Goal: Information Seeking & Learning: Learn about a topic

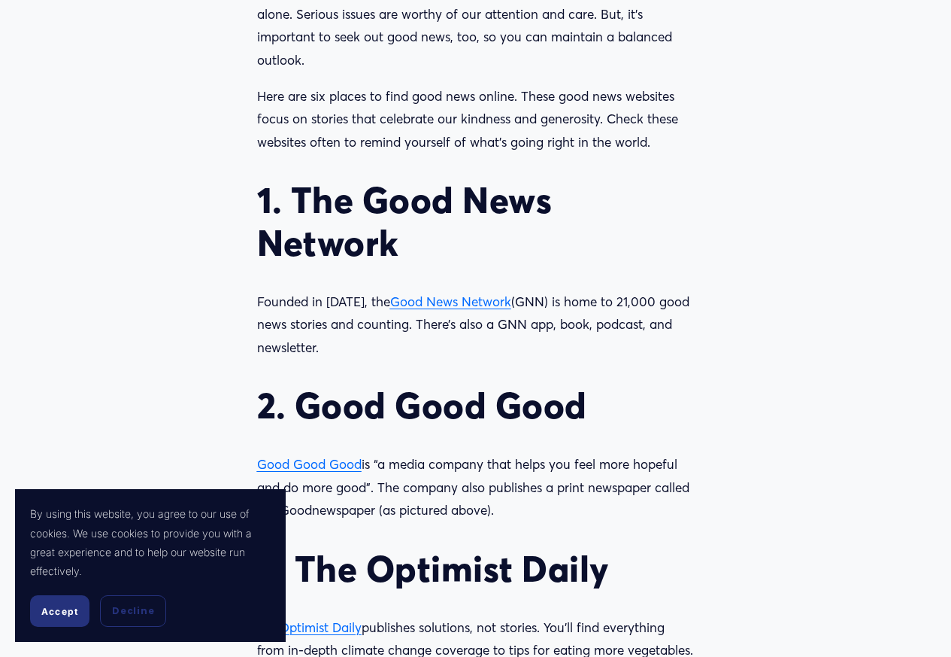
scroll to position [1278, 0]
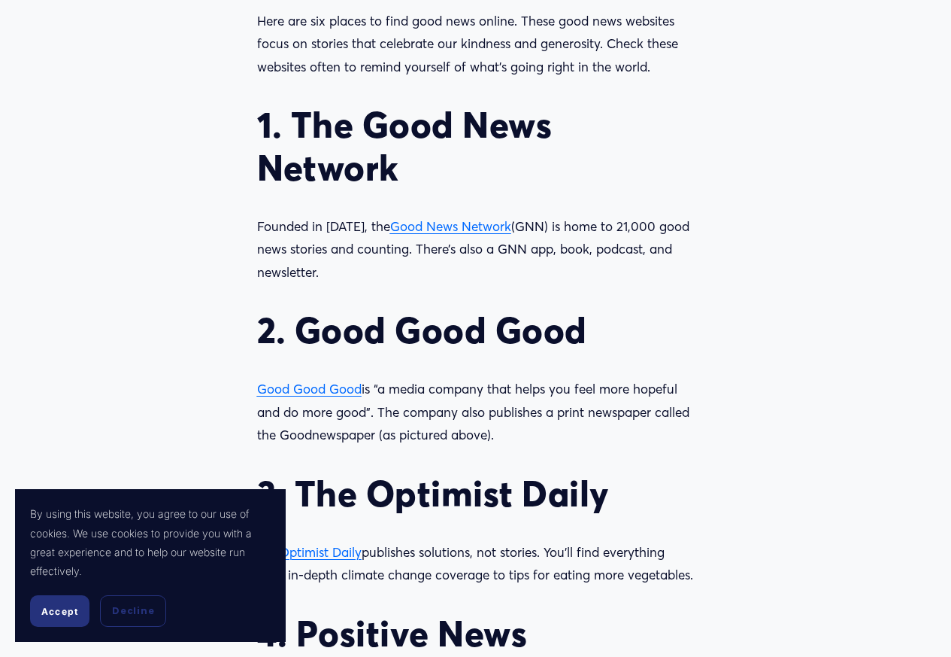
click at [438, 229] on span "Good News Network" at bounding box center [450, 226] width 121 height 16
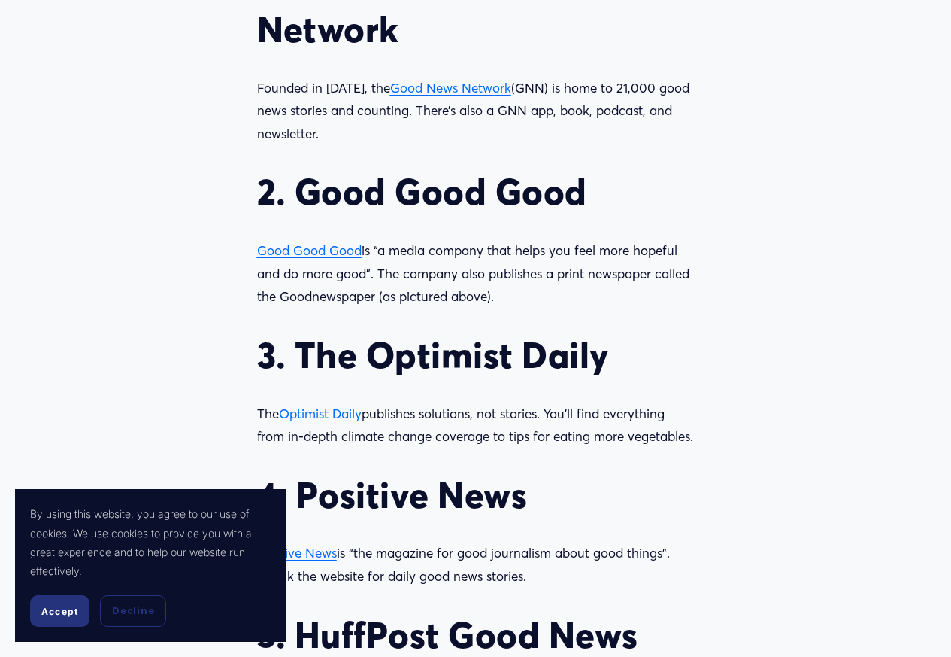
scroll to position [1429, 0]
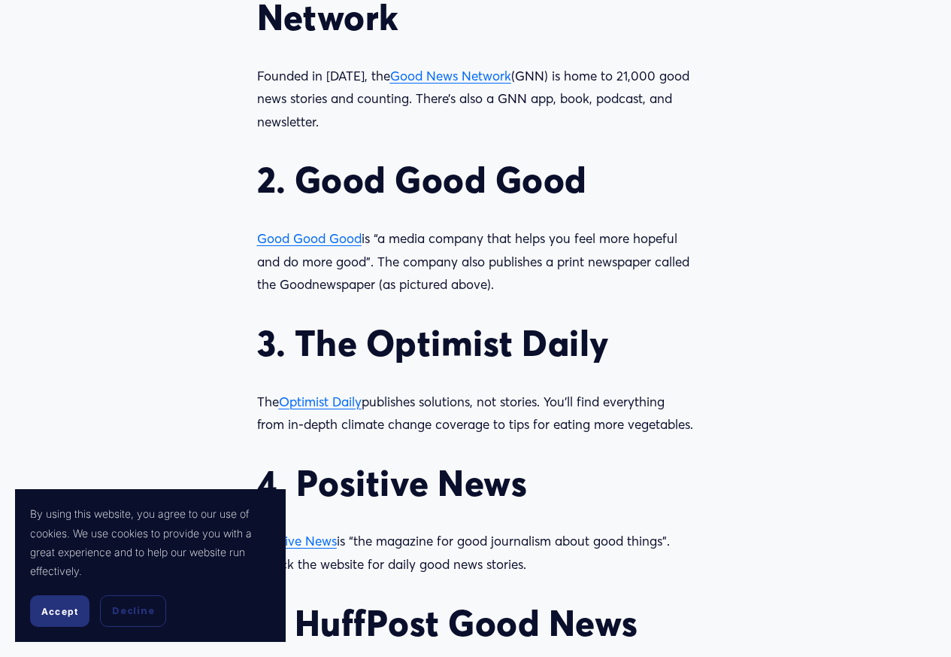
click at [337, 242] on span "Good Good Good" at bounding box center [309, 238] width 105 height 16
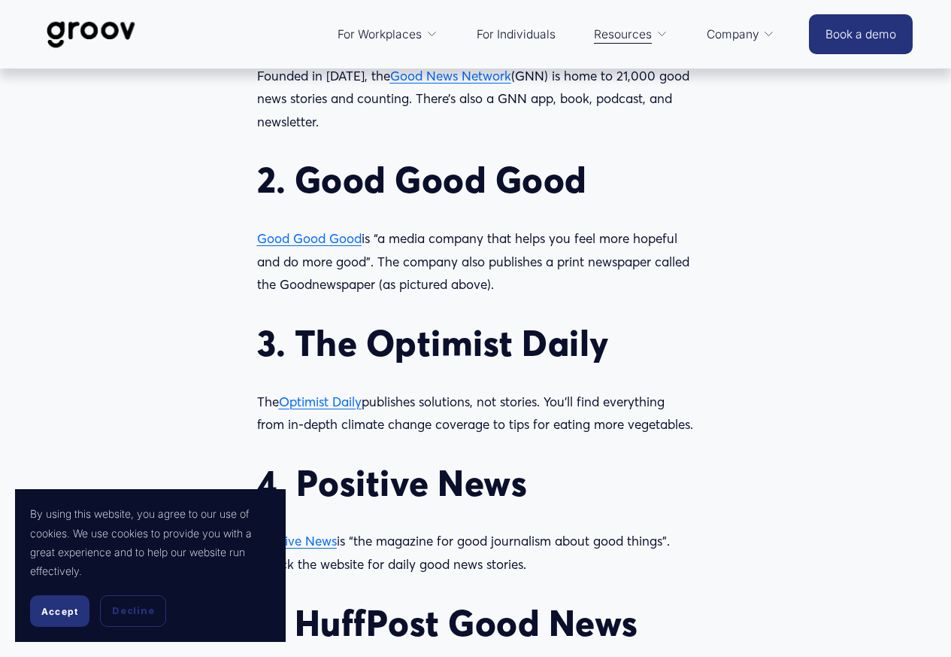
click at [596, 358] on h2 "3. The Optimist Daily" at bounding box center [476, 343] width 438 height 43
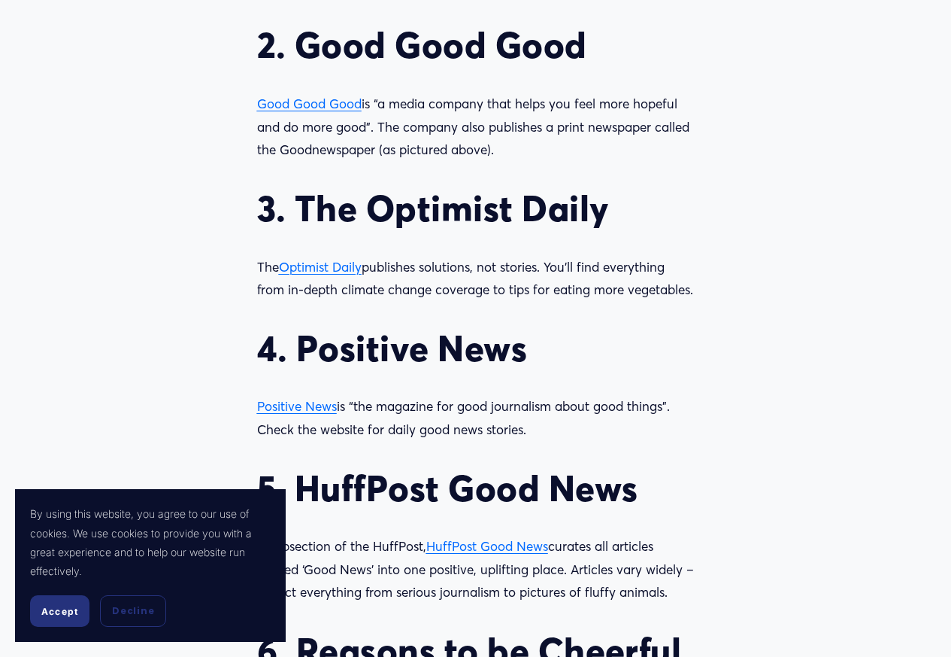
scroll to position [1579, 0]
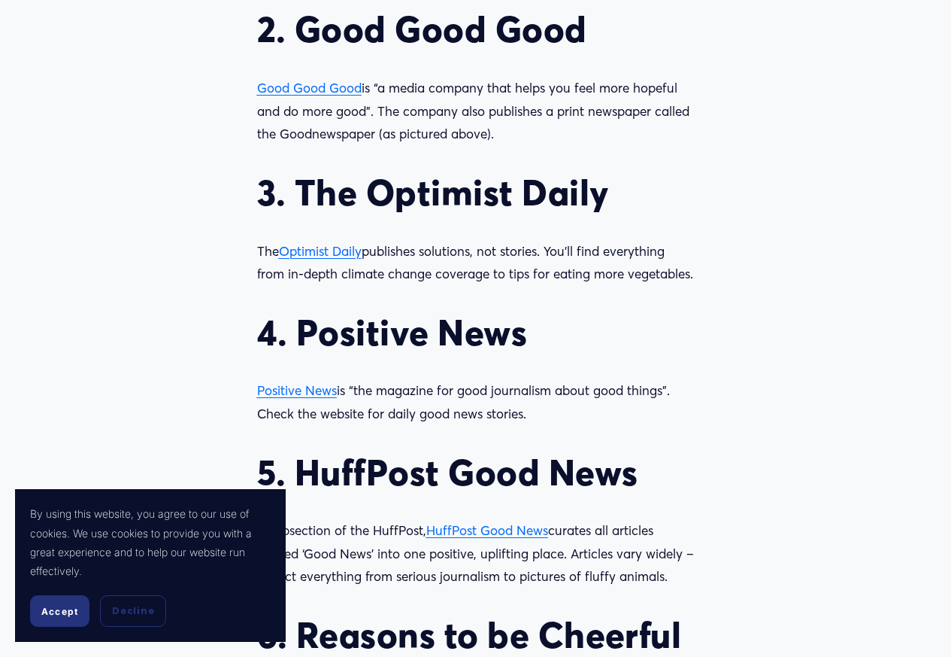
click at [68, 611] on span "Accept" at bounding box center [59, 610] width 37 height 11
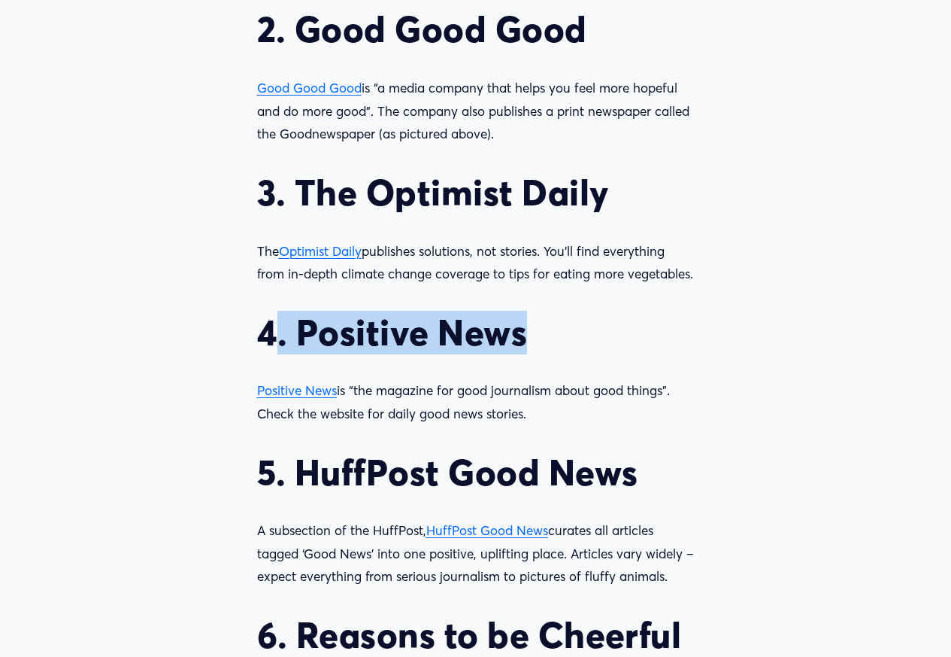
drag, startPoint x: 537, startPoint y: 343, endPoint x: 277, endPoint y: 344, distance: 260.2
click at [277, 344] on h2 "4. Positive News" at bounding box center [476, 332] width 438 height 43
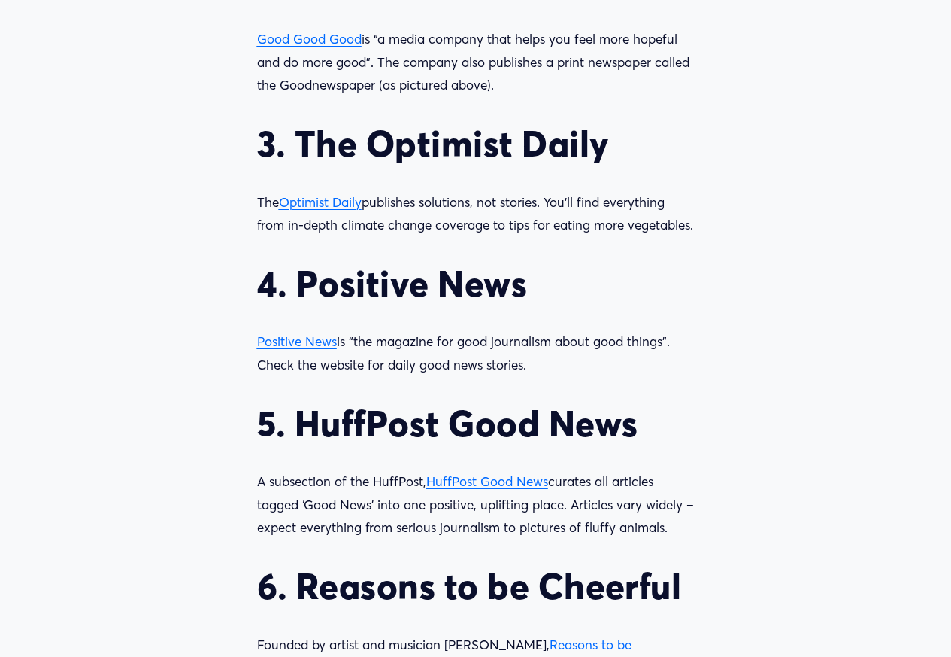
scroll to position [1654, 0]
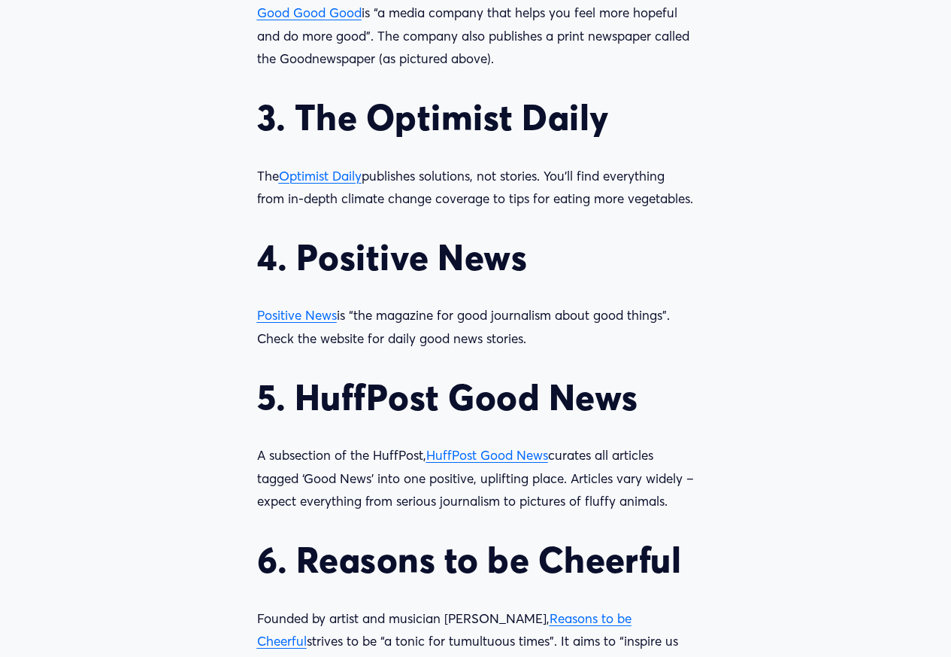
click at [304, 323] on span "Positive News" at bounding box center [297, 315] width 80 height 16
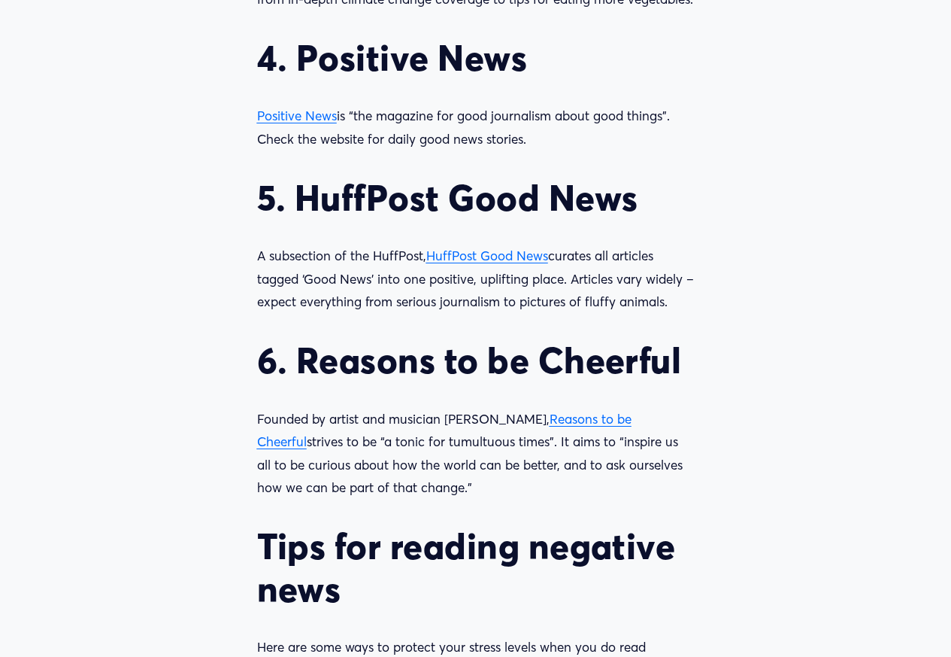
scroll to position [1880, 0]
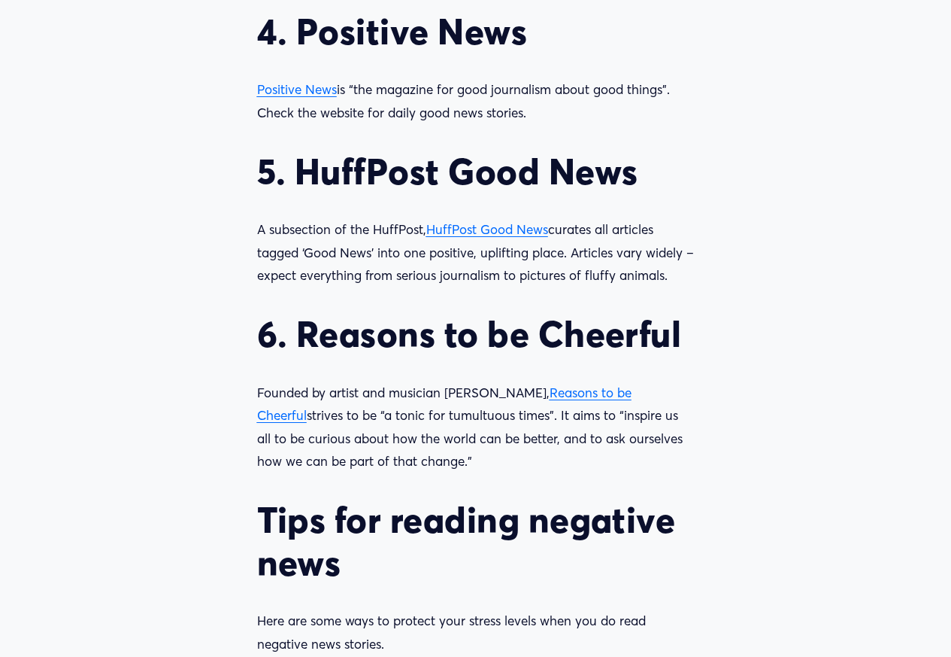
drag, startPoint x: 282, startPoint y: 235, endPoint x: 686, endPoint y: 281, distance: 406.4
click at [686, 281] on p "A subsection of the HuffPost, HuffPost Good News curates all articles tagged ‘G…" at bounding box center [476, 252] width 438 height 69
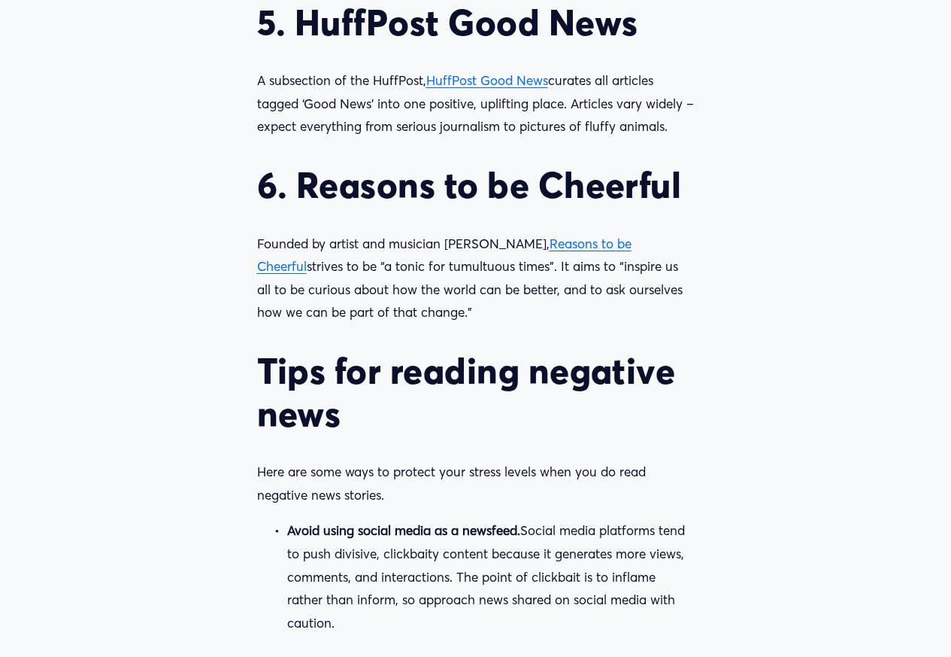
scroll to position [2030, 0]
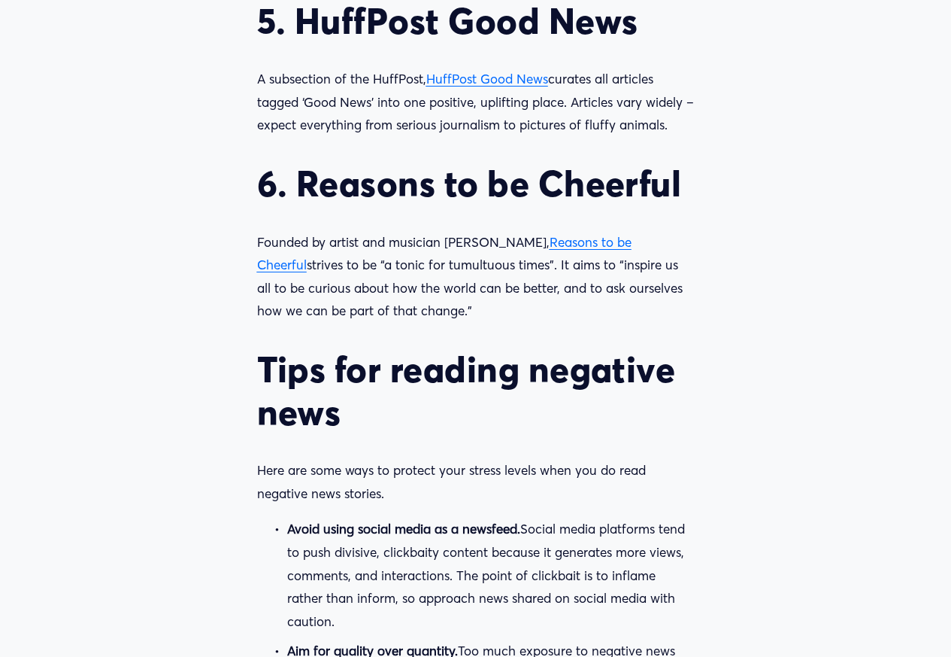
click at [545, 246] on span "Reasons to be Cheerful" at bounding box center [444, 253] width 375 height 39
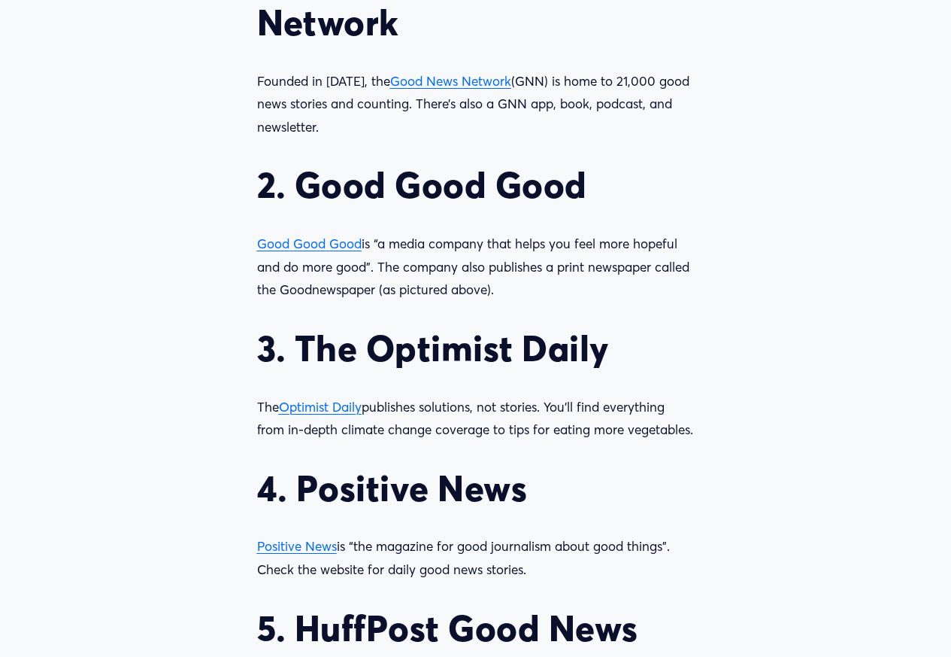
scroll to position [1429, 0]
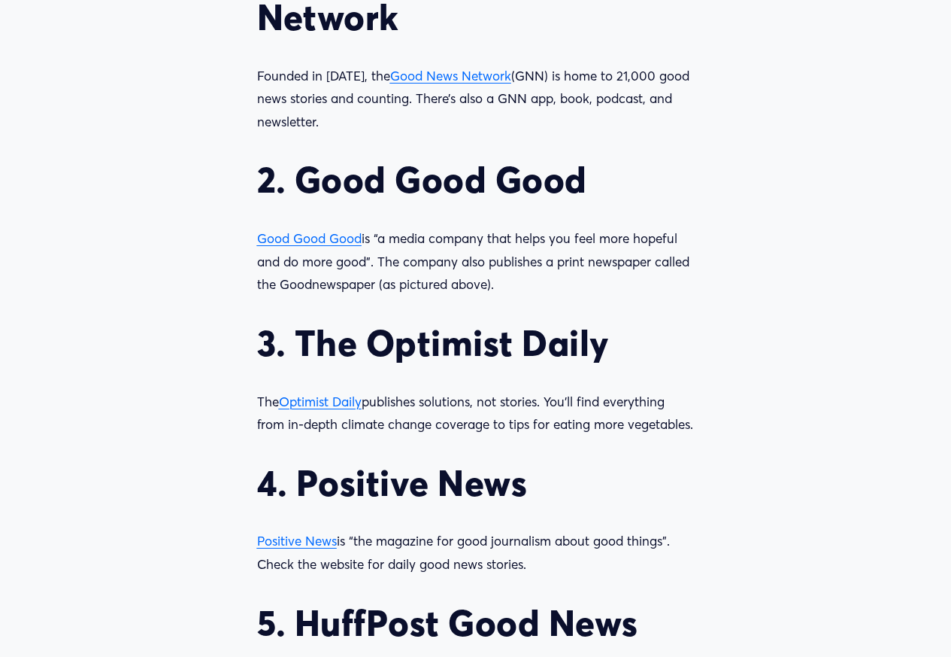
drag, startPoint x: 331, startPoint y: 241, endPoint x: 319, endPoint y: 241, distance: 12.0
click at [319, 241] on span "Good Good Good" at bounding box center [309, 238] width 105 height 16
